Goal: Communication & Community: Answer question/provide support

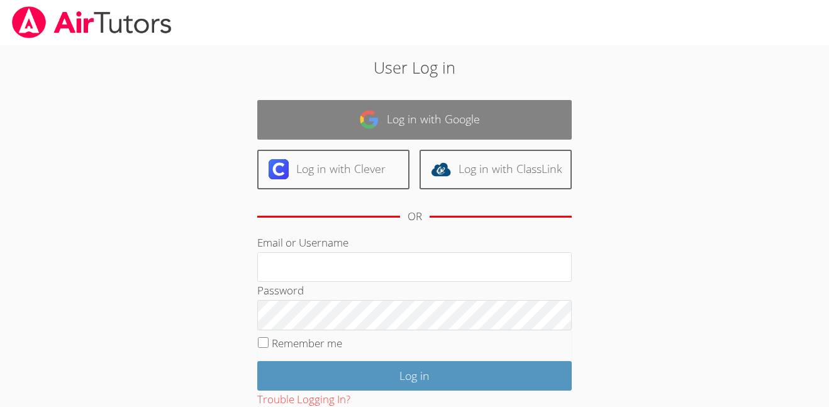
click at [532, 103] on link "Log in with Google" at bounding box center [414, 120] width 315 height 40
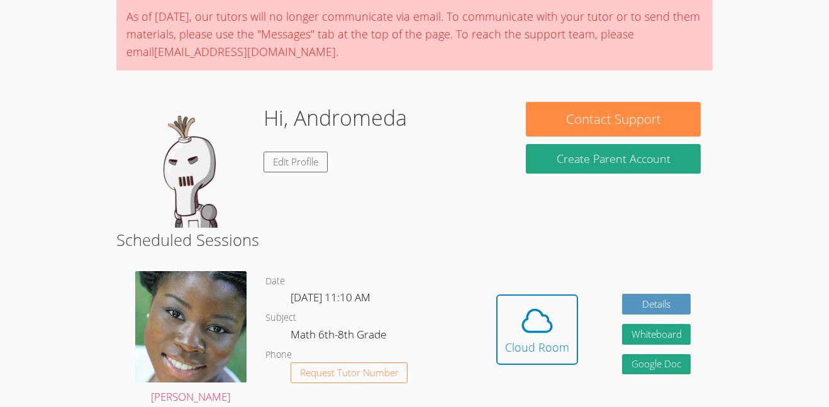
scroll to position [105, 0]
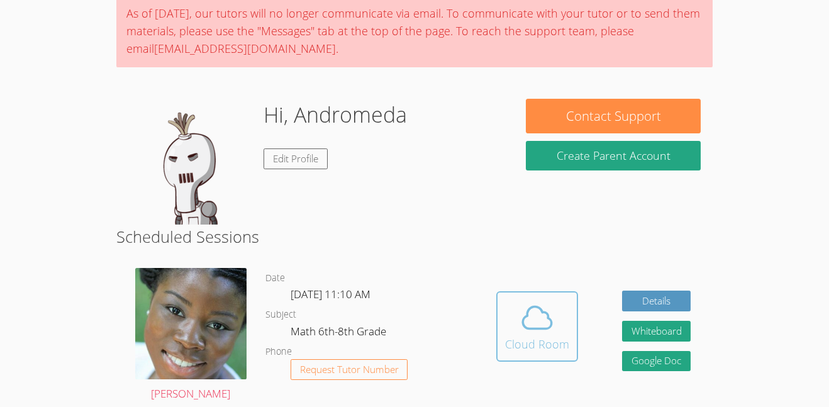
click at [564, 332] on span at bounding box center [537, 317] width 64 height 35
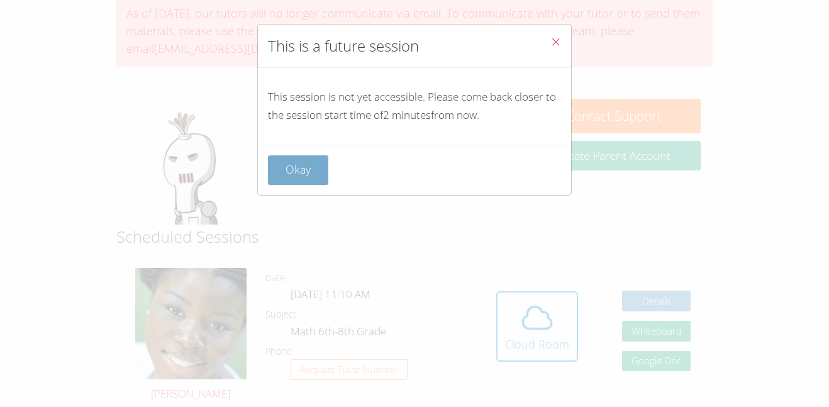
click at [281, 169] on button "Okay" at bounding box center [298, 170] width 60 height 30
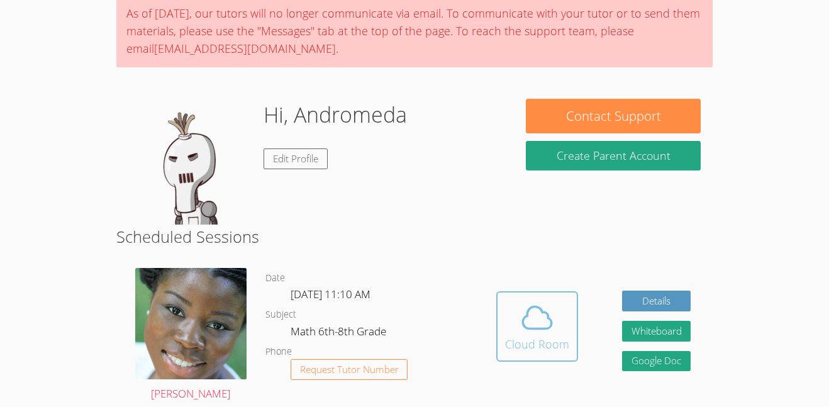
click at [540, 352] on div "Cloud Room" at bounding box center [537, 344] width 64 height 18
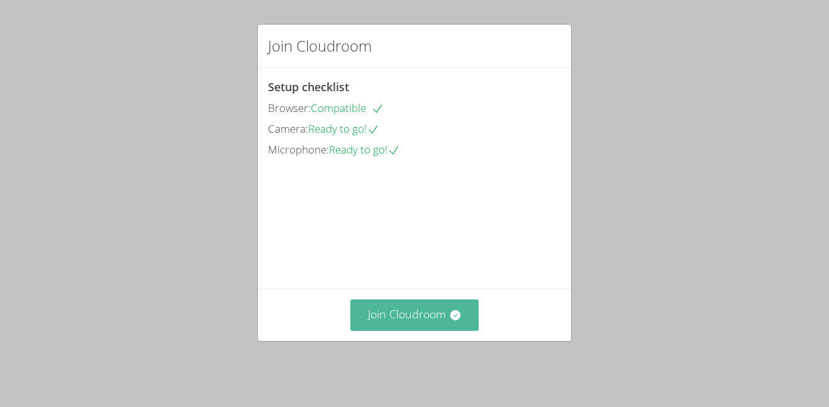
click at [443, 329] on button "Join Cloudroom" at bounding box center [414, 315] width 129 height 31
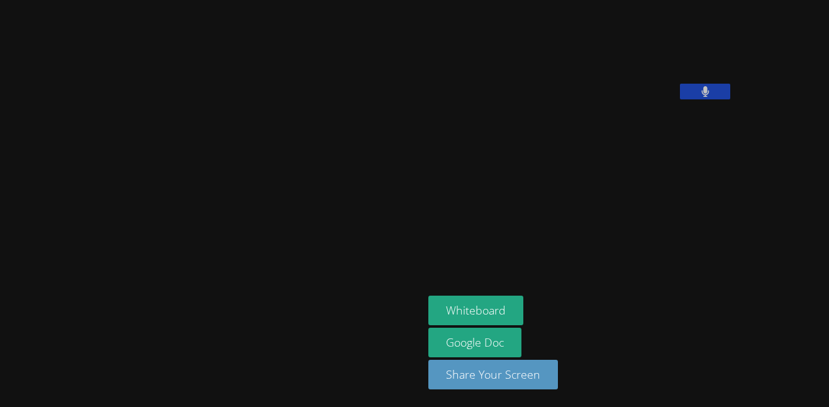
click at [680, 99] on button at bounding box center [705, 92] width 50 height 16
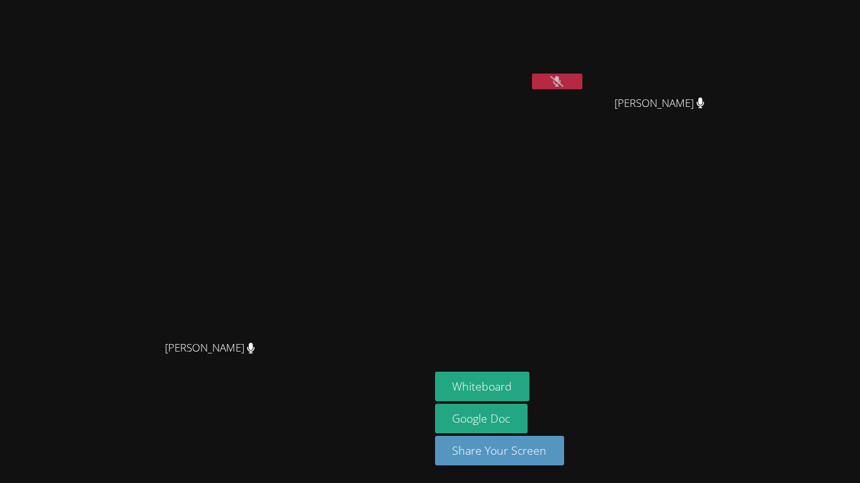
click at [425, 384] on div "[PERSON_NAME]" at bounding box center [215, 359] width 420 height 50
click at [530, 389] on button "Whiteboard" at bounding box center [482, 387] width 95 height 30
click at [563, 82] on icon at bounding box center [556, 81] width 13 height 11
click at [582, 82] on button at bounding box center [557, 82] width 50 height 16
click at [563, 84] on icon at bounding box center [556, 81] width 13 height 11
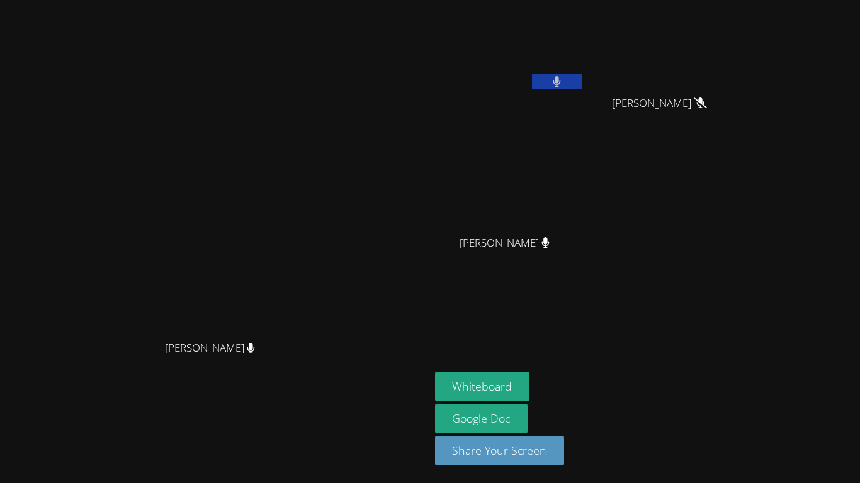
click at [561, 84] on icon at bounding box center [556, 81] width 8 height 11
click at [563, 82] on icon at bounding box center [556, 81] width 13 height 11
click at [561, 82] on icon at bounding box center [557, 81] width 8 height 11
click at [582, 77] on button at bounding box center [557, 82] width 50 height 16
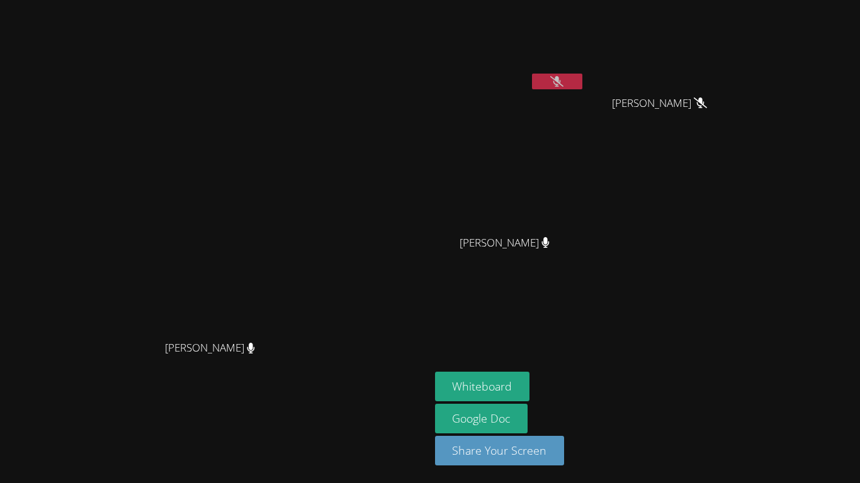
click at [582, 77] on button at bounding box center [557, 82] width 50 height 16
click at [582, 74] on button at bounding box center [557, 82] width 50 height 16
click at [563, 86] on icon at bounding box center [556, 81] width 13 height 11
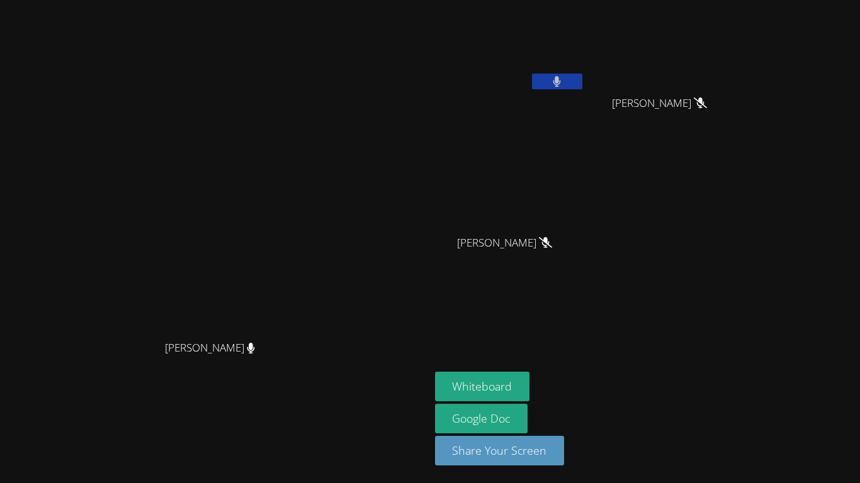
click at [582, 84] on button at bounding box center [557, 82] width 50 height 16
click at [582, 87] on button at bounding box center [557, 82] width 50 height 16
click at [582, 88] on button at bounding box center [557, 82] width 50 height 16
click at [582, 91] on div at bounding box center [557, 83] width 50 height 19
click at [582, 86] on button at bounding box center [557, 82] width 50 height 16
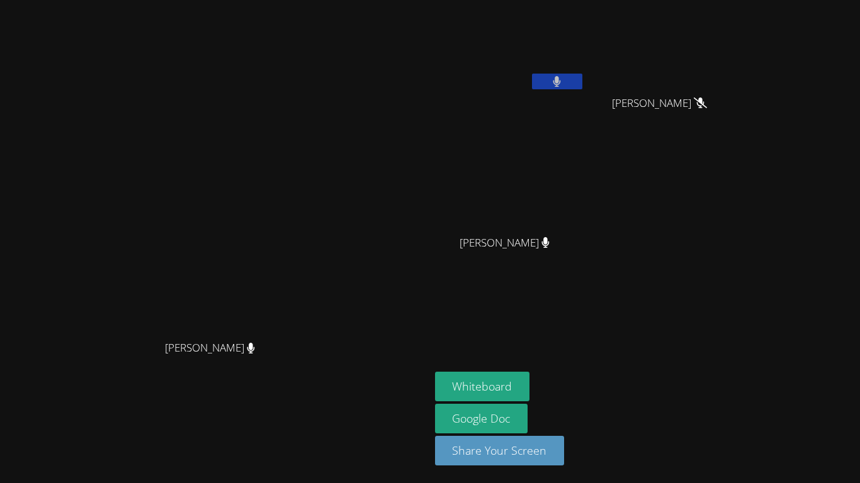
click at [582, 86] on button at bounding box center [557, 82] width 50 height 16
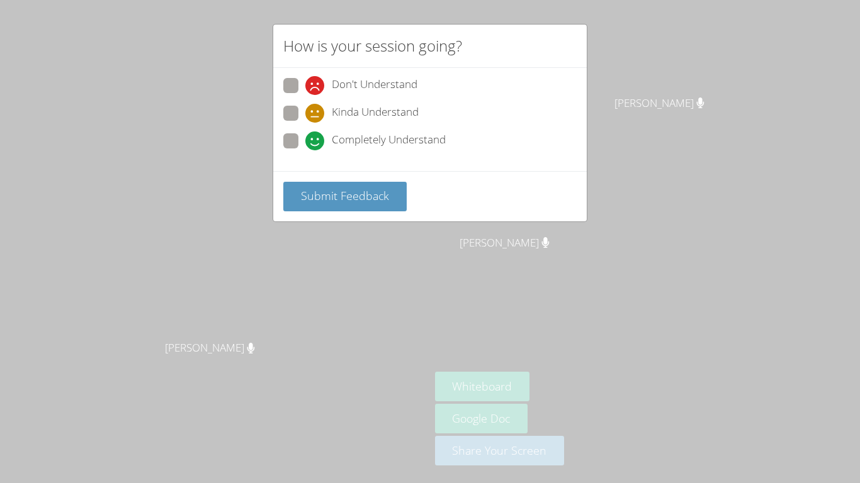
click at [369, 150] on div "Completely Understand" at bounding box center [429, 144] width 293 height 23
click at [367, 145] on span "Completely Understand" at bounding box center [389, 141] width 114 height 19
click at [316, 144] on input "Completely Understand" at bounding box center [310, 138] width 11 height 11
radio input "true"
click at [367, 192] on span "Submit Feedback" at bounding box center [345, 195] width 88 height 15
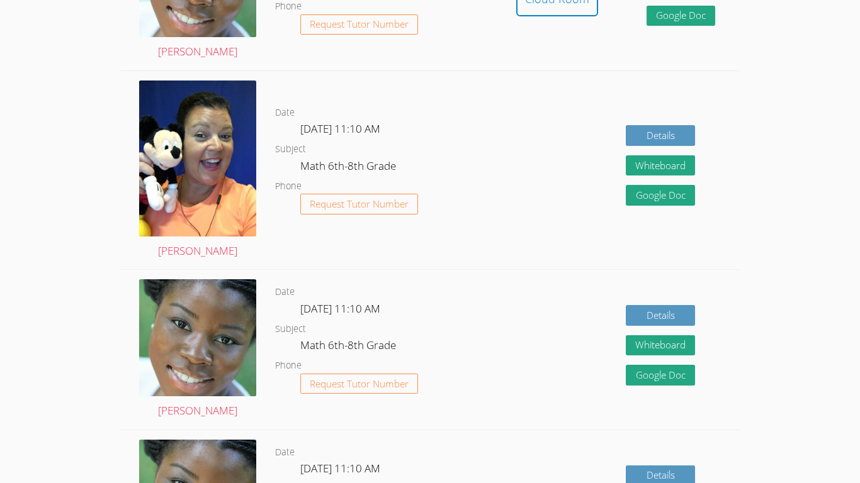
scroll to position [455, 0]
